Goal: Connect with others: Connect with others

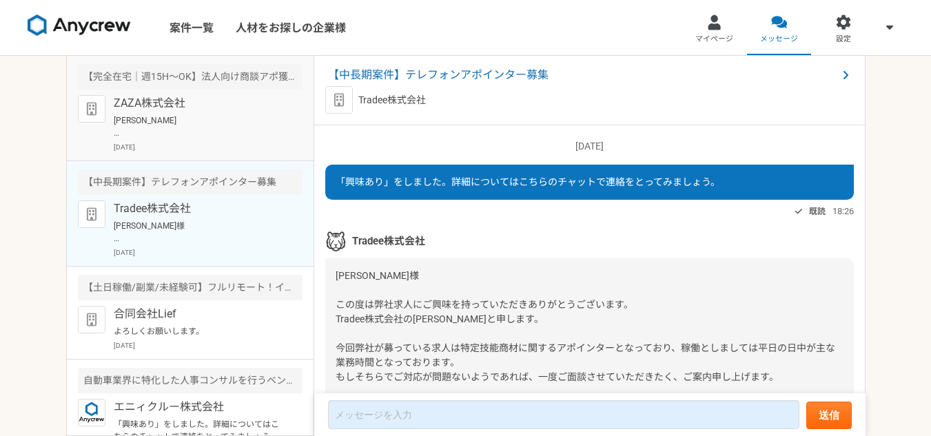
scroll to position [1370, 0]
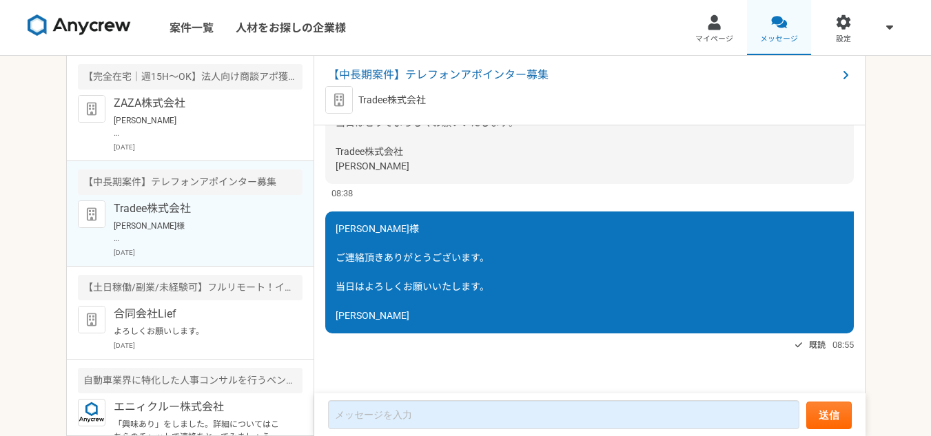
click at [775, 25] on div at bounding box center [779, 22] width 16 height 16
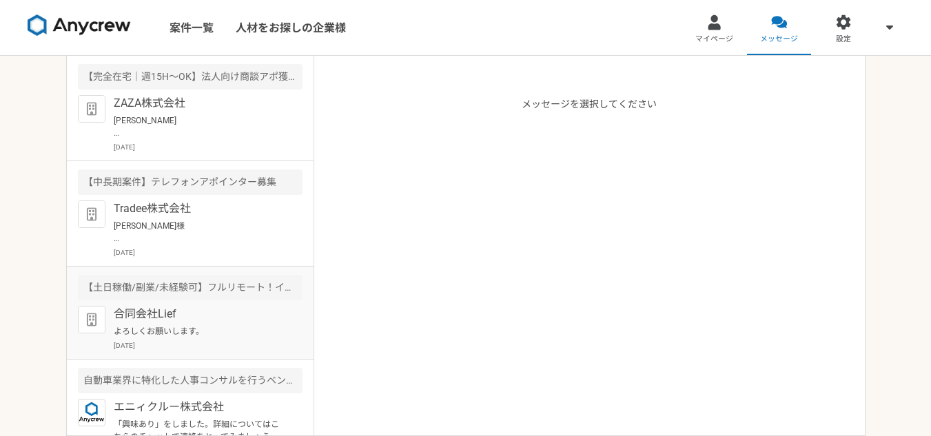
click at [156, 326] on p "よろしくお願いします。" at bounding box center [199, 331] width 170 height 12
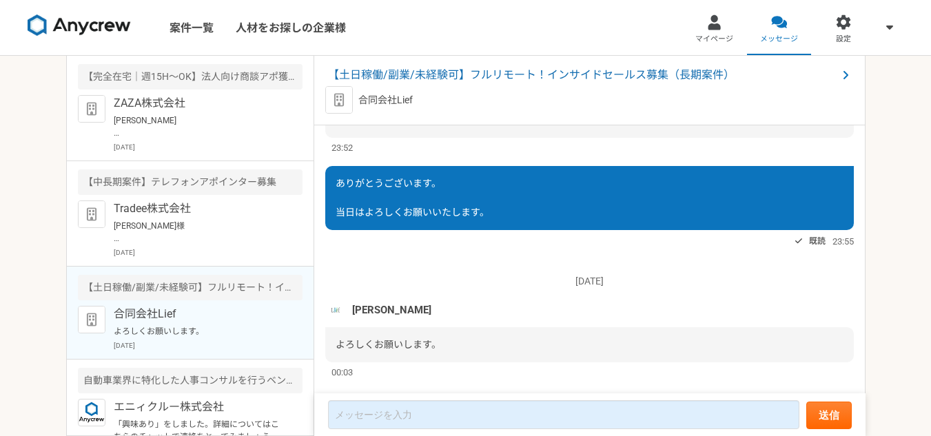
scroll to position [1230, 0]
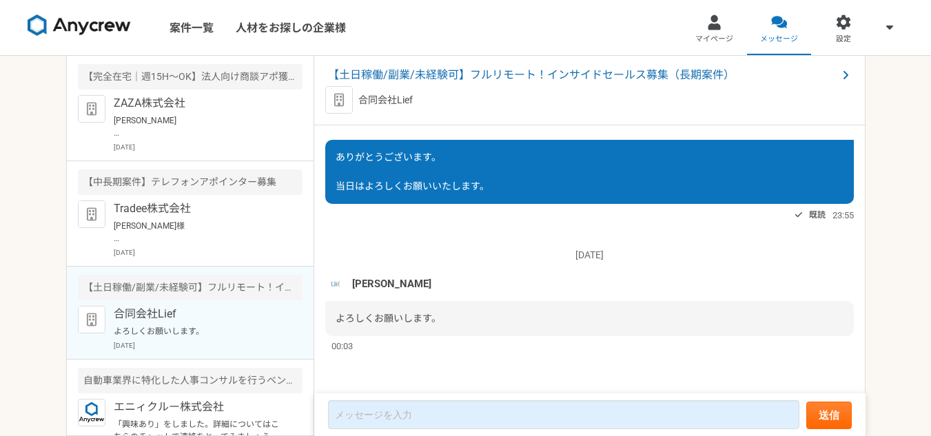
drag, startPoint x: 521, startPoint y: 307, endPoint x: 921, endPoint y: 469, distance: 431.4
click at [609, 67] on span "【土日稼働/副業/未経験可】フルリモート！インサイドセールス募集（長期案件）" at bounding box center [582, 75] width 509 height 17
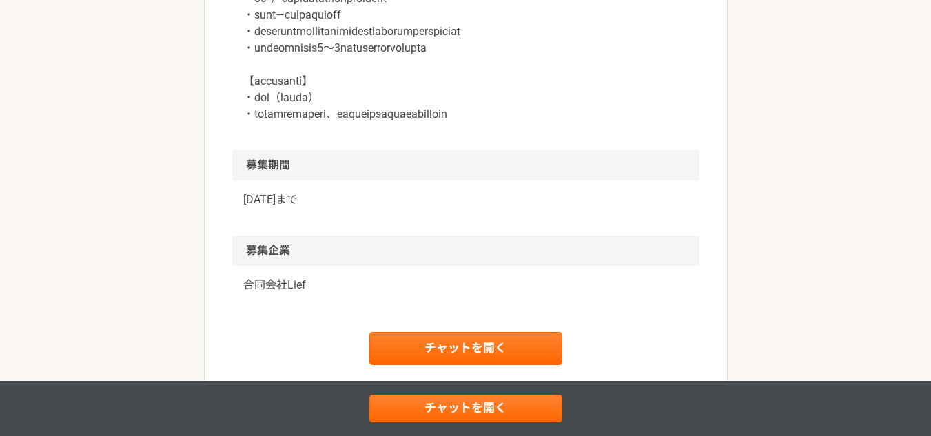
scroll to position [2068, 0]
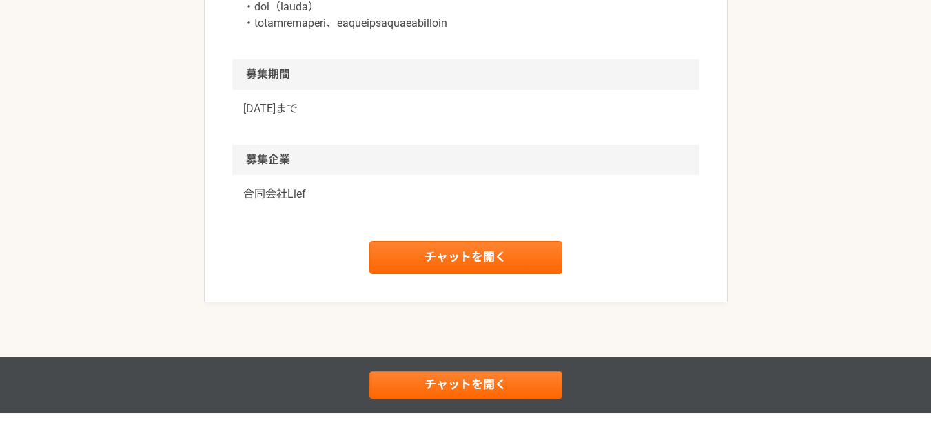
click at [300, 203] on p "合同会社Lief" at bounding box center [465, 194] width 445 height 17
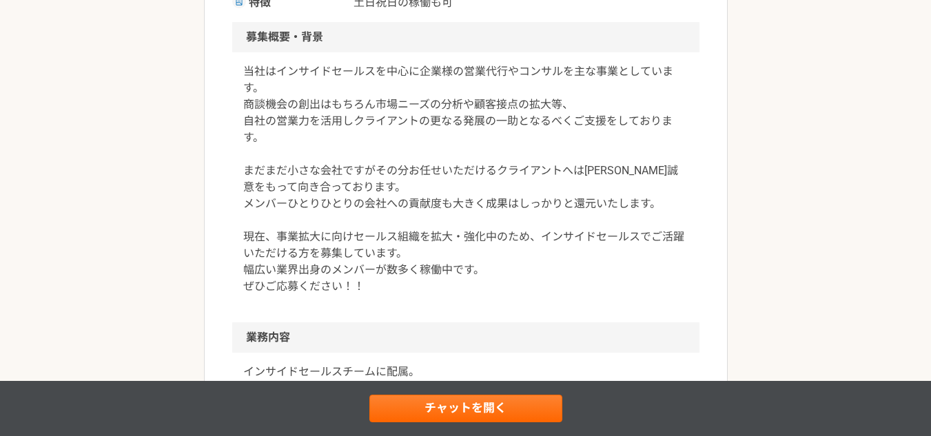
scroll to position [483, 0]
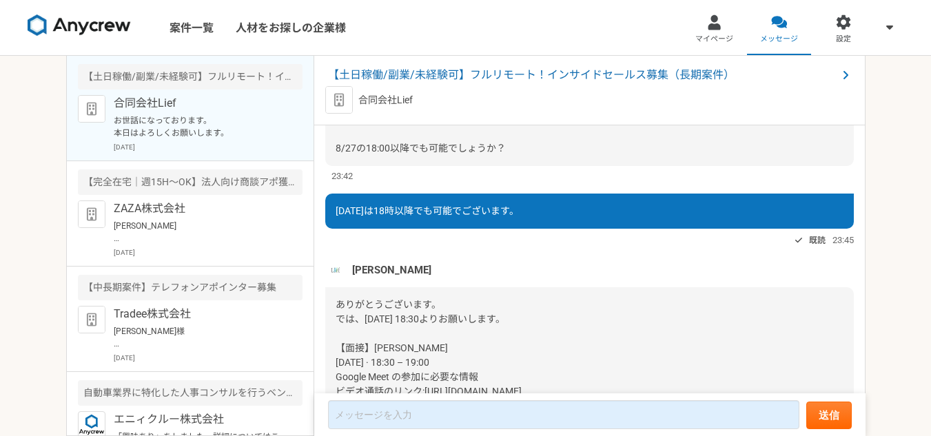
scroll to position [731, 0]
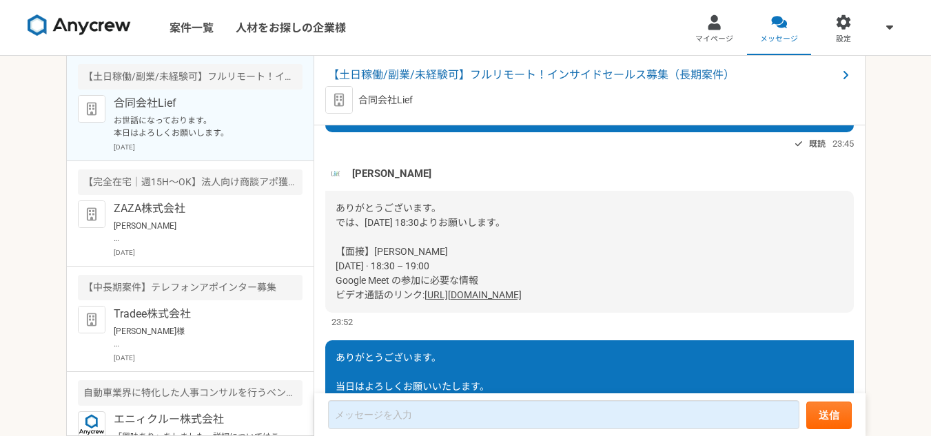
click at [459, 294] on link "[URL][DOMAIN_NAME]" at bounding box center [473, 295] width 97 height 11
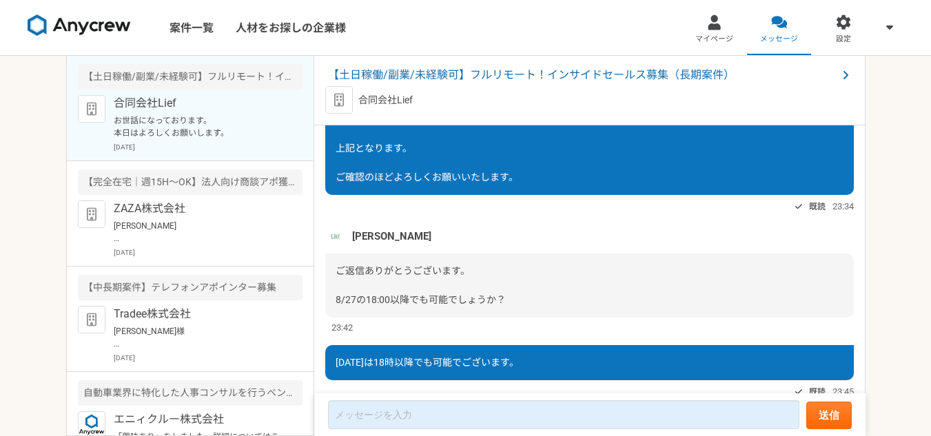
scroll to position [318, 0]
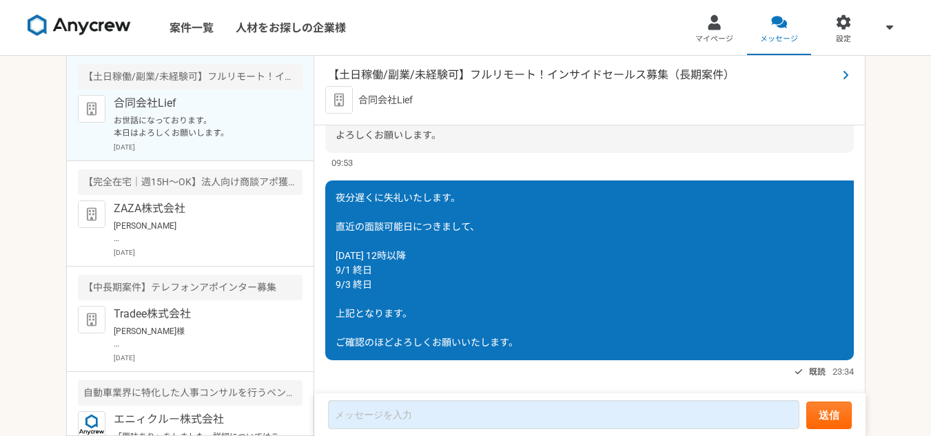
click at [539, 70] on span "【土日稼働/副業/未経験可】フルリモート！インサイドセールス募集（長期案件）" at bounding box center [582, 75] width 509 height 17
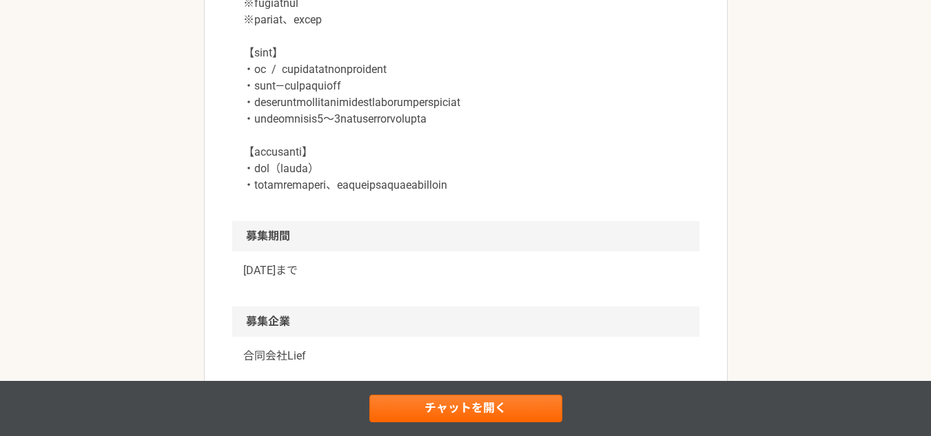
scroll to position [2126, 0]
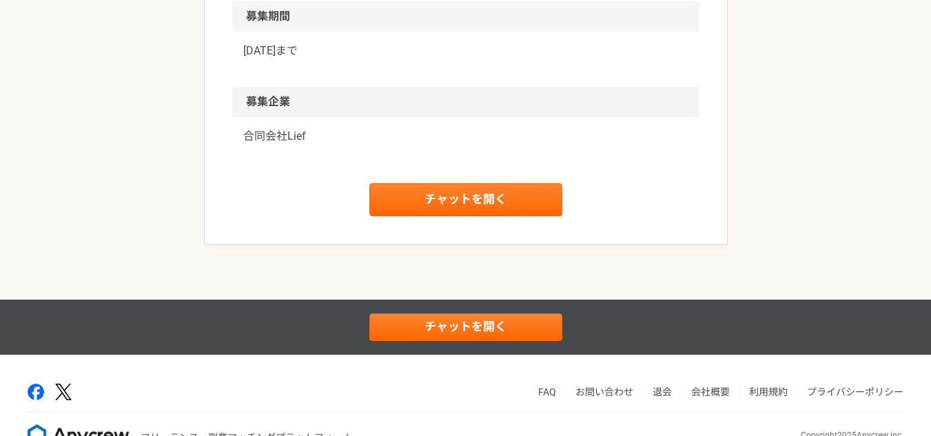
click at [278, 145] on p "合同会社Lief" at bounding box center [465, 136] width 445 height 17
